Goal: Find specific page/section: Find specific page/section

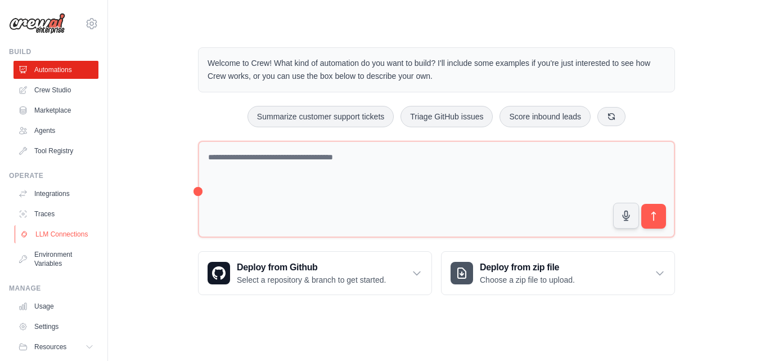
click at [55, 236] on link "LLM Connections" at bounding box center [57, 234] width 85 height 18
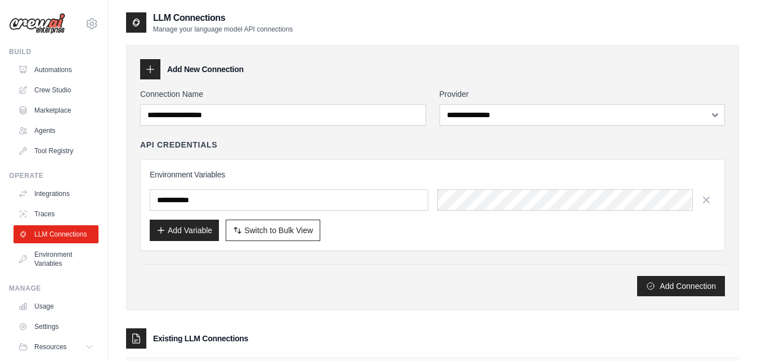
click at [408, 340] on div "Existing LLM Connections" at bounding box center [432, 338] width 613 height 20
